Goal: Information Seeking & Learning: Learn about a topic

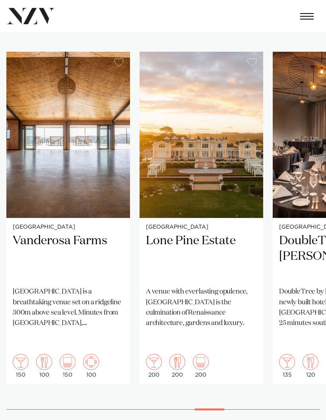
scroll to position [371, 0]
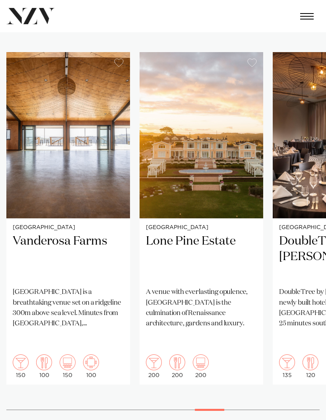
click at [108, 187] on img "16 / 25" at bounding box center [68, 135] width 124 height 166
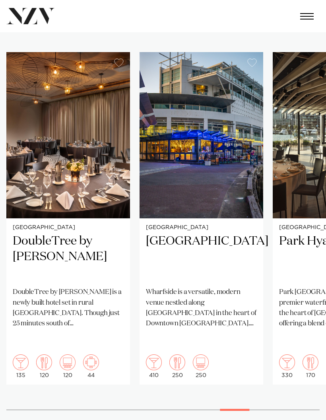
click at [250, 274] on h2 "[GEOGRAPHIC_DATA]" at bounding box center [201, 257] width 111 height 47
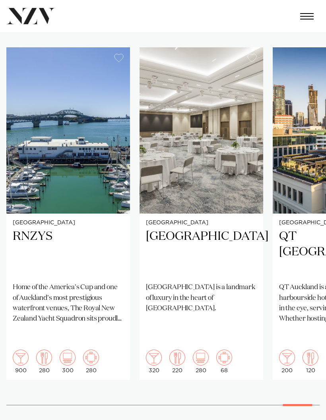
scroll to position [368, 0]
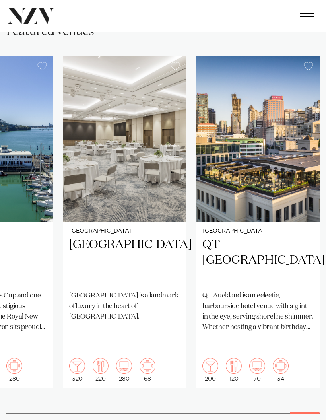
click at [256, 303] on p "QT Auckland is an eclectic, harbourside hotel venue with a glint in the eye, se…" at bounding box center [257, 312] width 111 height 42
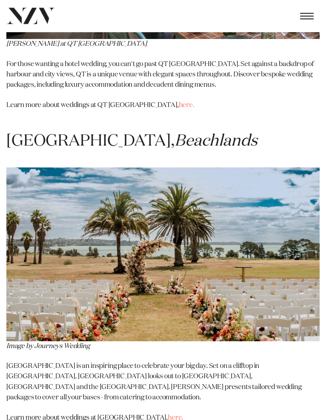
scroll to position [2887, 0]
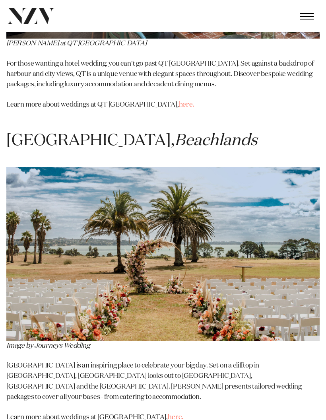
click at [243, 361] on p "Rydges Formosa Golf Resort is an inspiring place to celebrate your big day. Set…" at bounding box center [162, 382] width 313 height 42
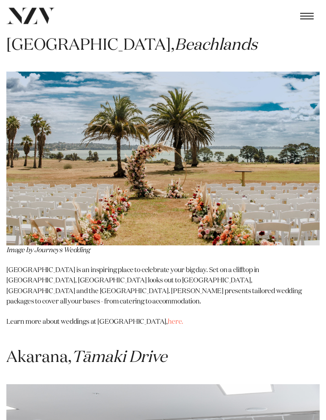
scroll to position [2967, 0]
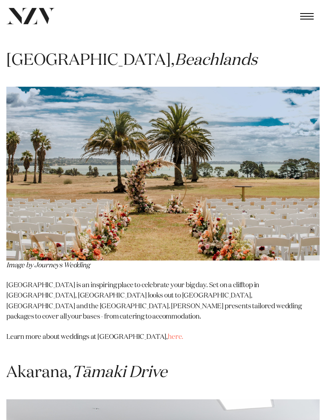
click at [168, 334] on link "here." at bounding box center [176, 337] width 16 height 7
click at [305, 17] on span "button" at bounding box center [307, 16] width 14 height 6
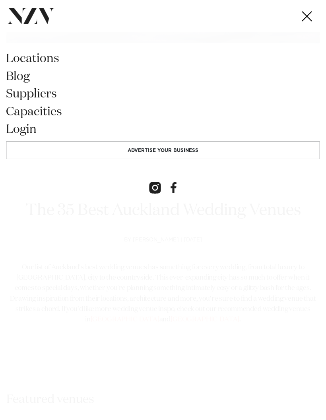
click at [49, 61] on link "locations" at bounding box center [163, 62] width 314 height 18
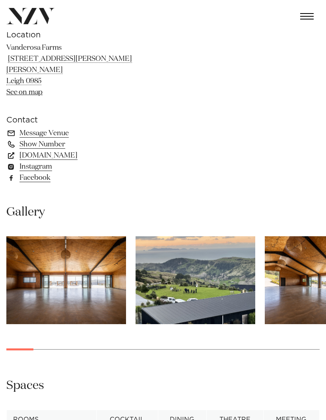
scroll to position [402, 0]
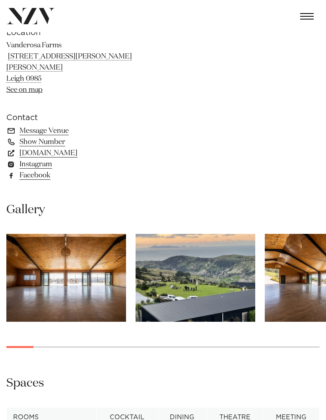
click at [92, 271] on img "1 / 28" at bounding box center [66, 278] width 120 height 88
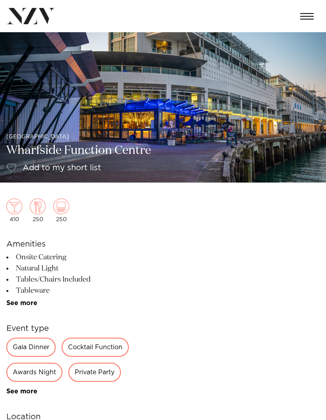
scroll to position [2, 0]
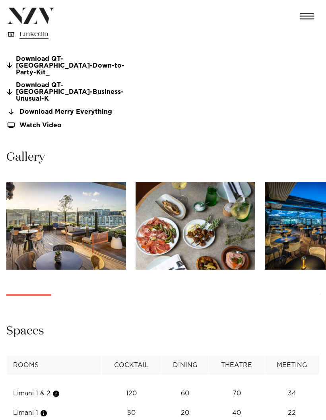
scroll to position [543, 0]
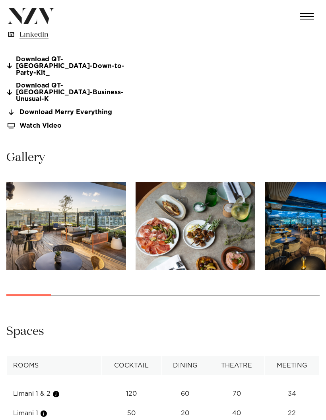
click at [105, 222] on img "1 / 17" at bounding box center [66, 226] width 120 height 88
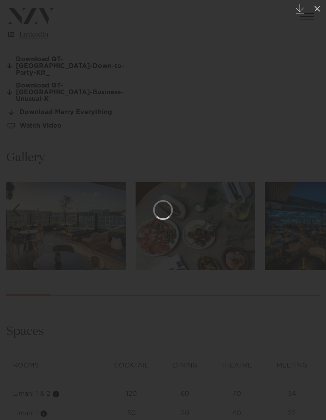
click at [320, 9] on icon at bounding box center [317, 9] width 10 height 10
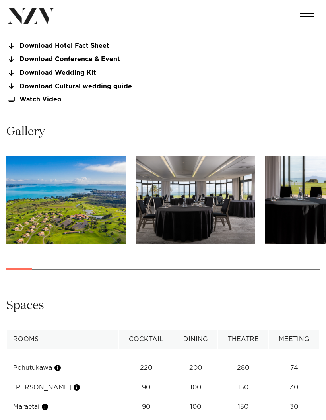
scroll to position [564, 0]
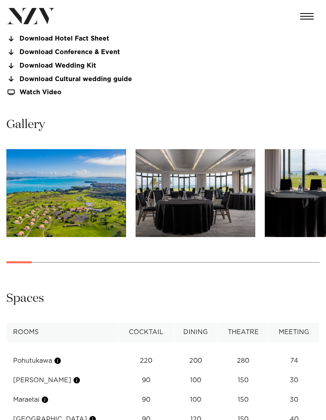
click at [105, 206] on img "1 / 30" at bounding box center [66, 193] width 120 height 88
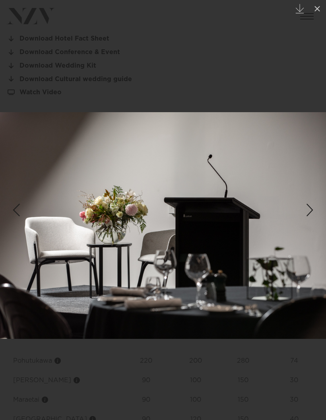
click at [320, 10] on icon at bounding box center [317, 9] width 10 height 10
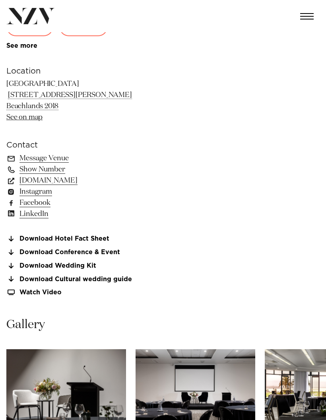
scroll to position [356, 0]
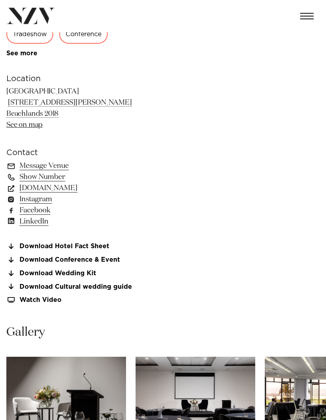
click at [111, 284] on link "Download Cultural wedding guide" at bounding box center [71, 286] width 130 height 7
click at [89, 270] on link "Download Wedding Kit" at bounding box center [71, 273] width 130 height 7
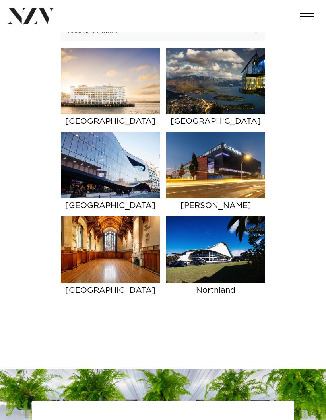
scroll to position [100, 0]
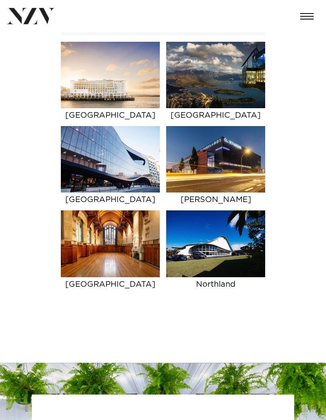
click at [215, 252] on img at bounding box center [215, 243] width 99 height 66
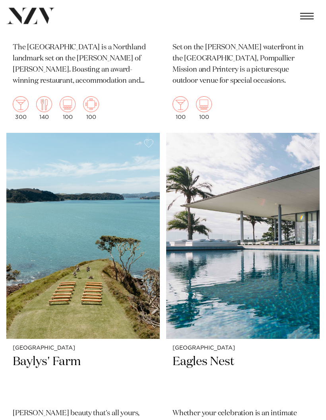
scroll to position [883, 0]
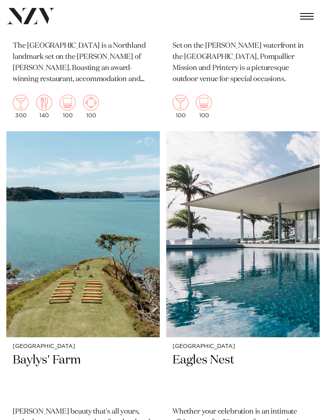
click at [131, 268] on img at bounding box center [82, 234] width 153 height 206
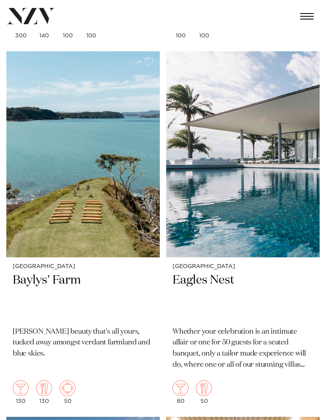
scroll to position [963, 0]
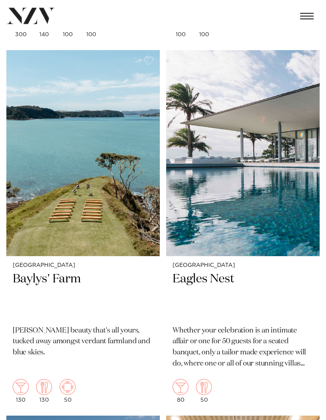
click at [228, 183] on img at bounding box center [242, 153] width 153 height 206
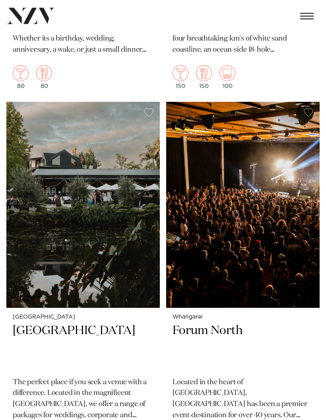
scroll to position [2008, 0]
click at [126, 249] on img at bounding box center [82, 205] width 153 height 206
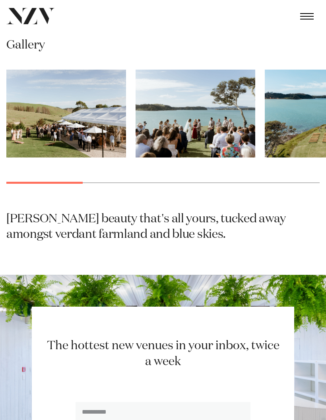
scroll to position [552, 0]
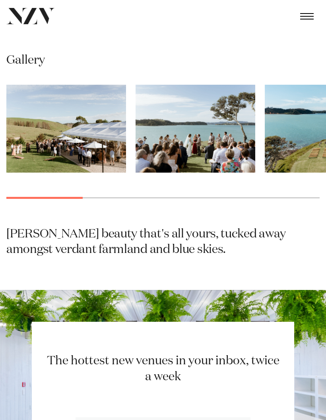
click at [110, 164] on img "1 / 10" at bounding box center [66, 129] width 120 height 88
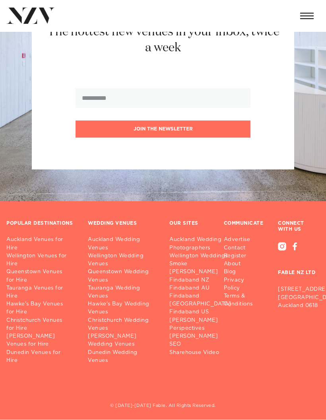
scroll to position [877, 0]
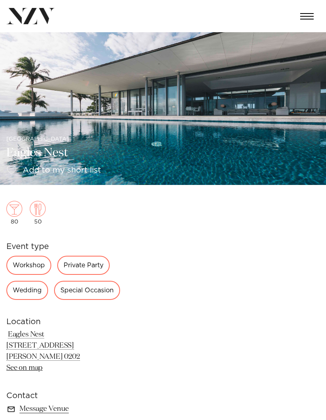
click at [227, 132] on img at bounding box center [163, 108] width 326 height 153
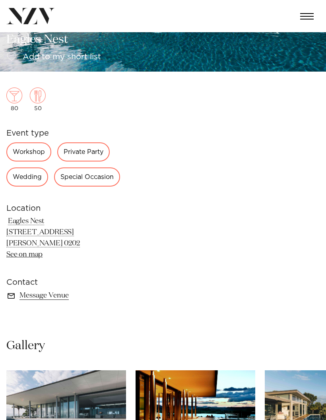
scroll to position [112, 0]
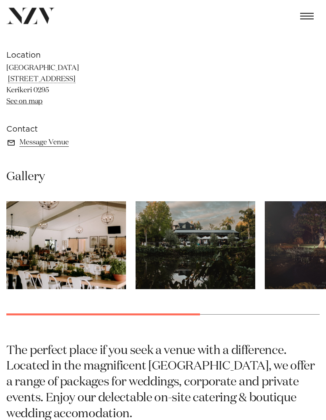
scroll to position [296, 0]
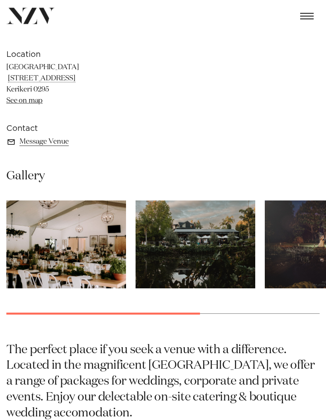
click at [90, 250] on img "1 / 4" at bounding box center [66, 245] width 120 height 88
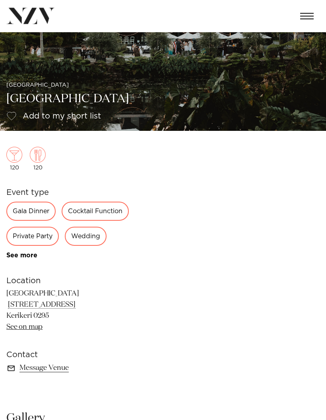
scroll to position [54, 0]
